Goal: Transaction & Acquisition: Book appointment/travel/reservation

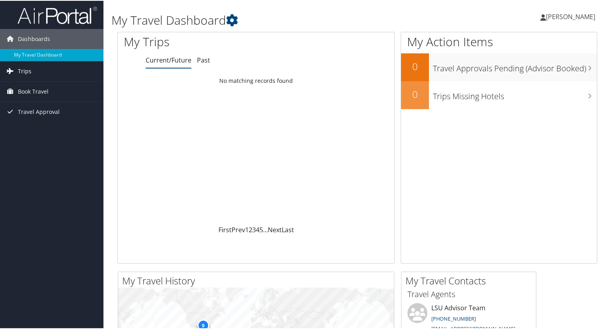
click at [29, 69] on span "Trips" at bounding box center [25, 70] width 14 height 20
click at [40, 127] on span "Book Travel" at bounding box center [33, 127] width 31 height 20
click at [47, 14] on img at bounding box center [58, 14] width 80 height 19
click at [27, 67] on span "Trips" at bounding box center [25, 70] width 14 height 20
click at [37, 126] on span "Book Travel" at bounding box center [33, 127] width 31 height 20
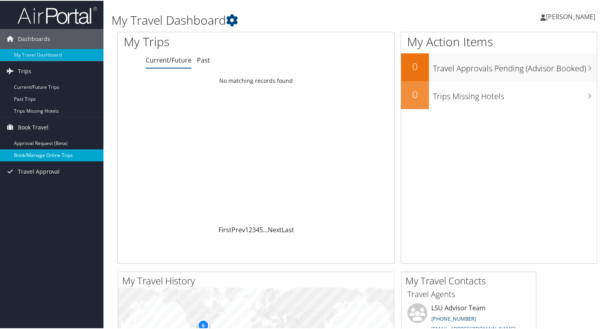
click at [38, 152] on link "Book/Manage Online Trips" at bounding box center [51, 154] width 103 height 12
click at [37, 154] on link "Book/Manage Online Trips" at bounding box center [51, 154] width 103 height 12
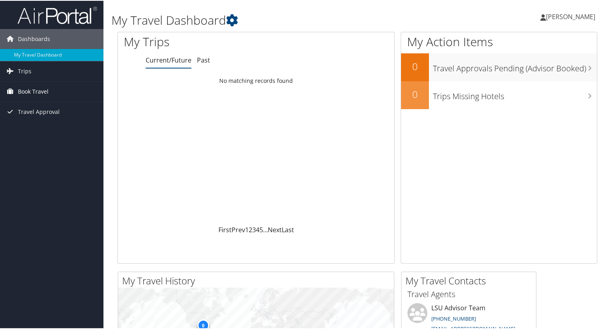
click at [44, 93] on span "Book Travel" at bounding box center [33, 91] width 31 height 20
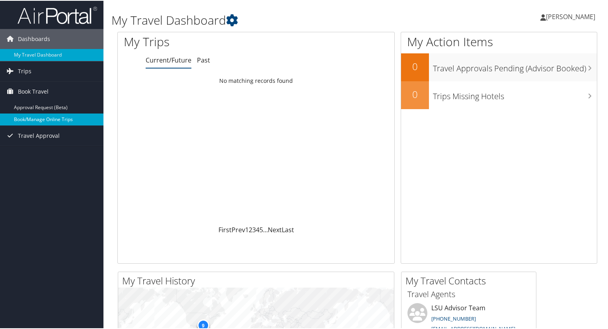
click at [47, 117] on link "Book/Manage Online Trips" at bounding box center [51, 119] width 103 height 12
